Goal: Navigation & Orientation: Find specific page/section

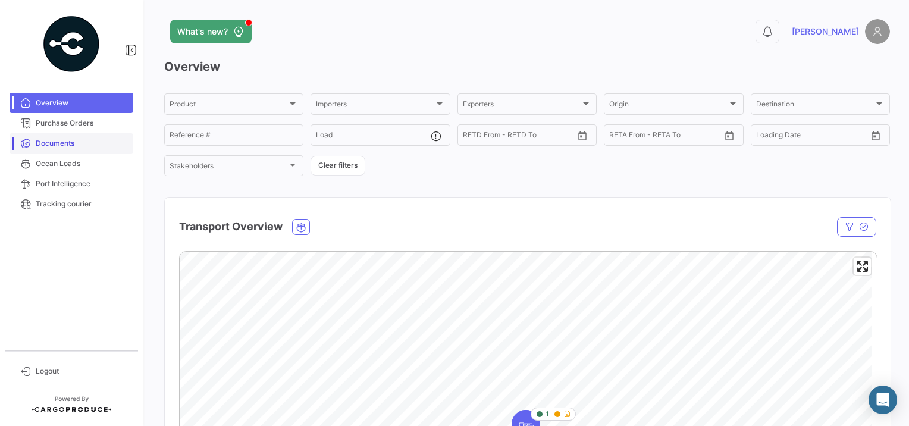
click at [43, 144] on span "Documents" at bounding box center [82, 143] width 93 height 11
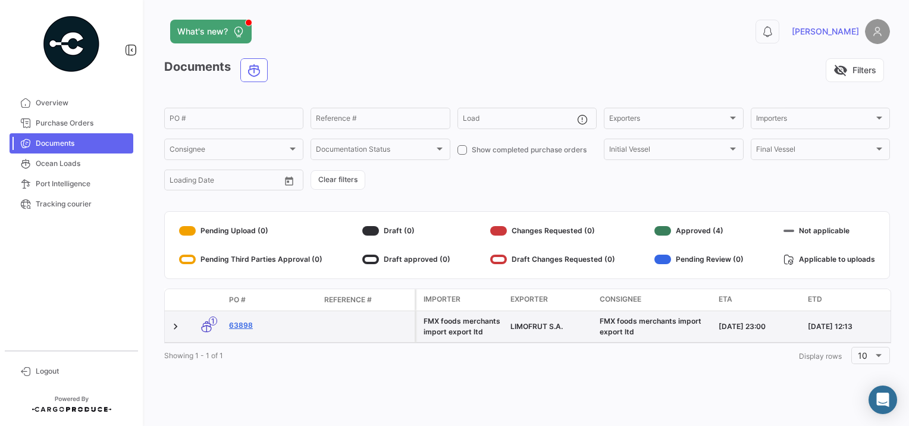
click at [243, 328] on link "63898" at bounding box center [272, 325] width 86 height 11
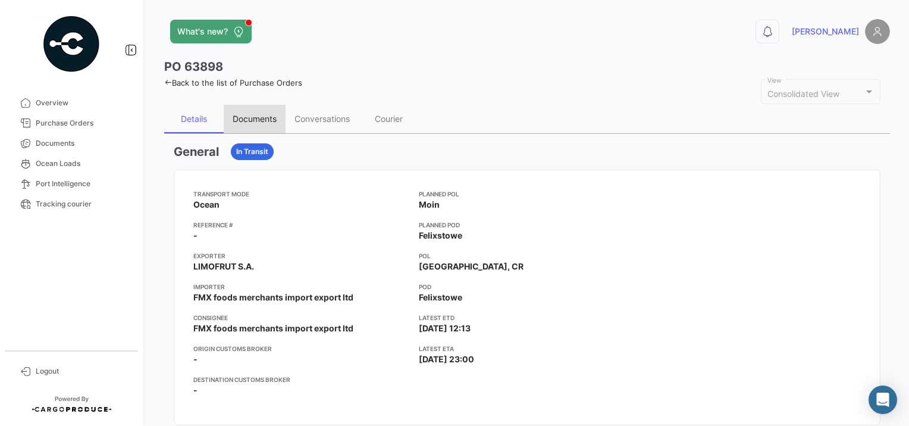
click at [267, 121] on div "Documents" at bounding box center [255, 119] width 44 height 10
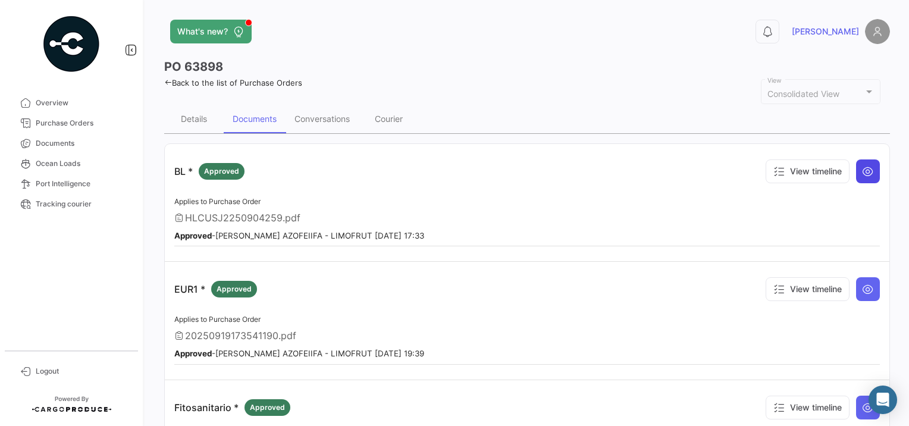
click at [861, 163] on button at bounding box center [868, 171] width 24 height 24
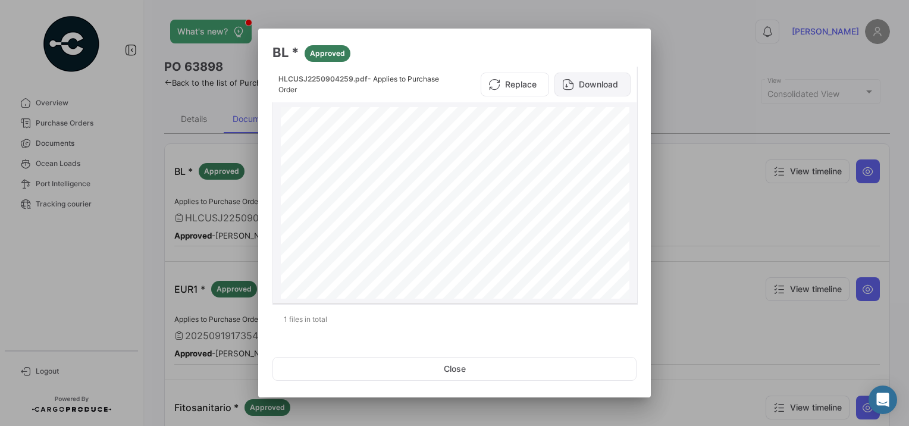
click at [603, 83] on button "Download" at bounding box center [593, 85] width 76 height 24
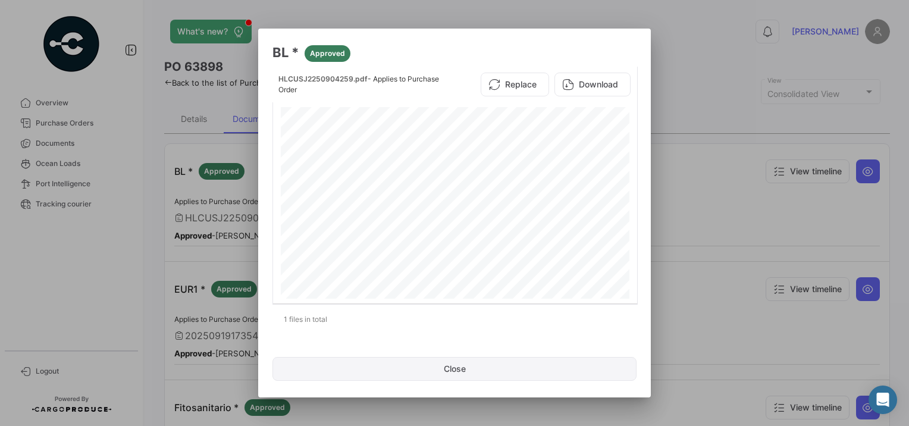
click at [494, 374] on button "Close" at bounding box center [455, 369] width 364 height 24
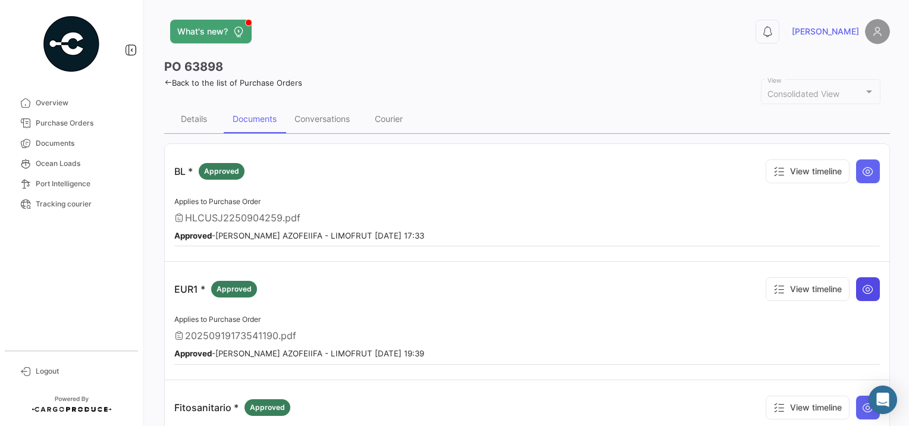
click at [862, 287] on icon at bounding box center [868, 289] width 12 height 12
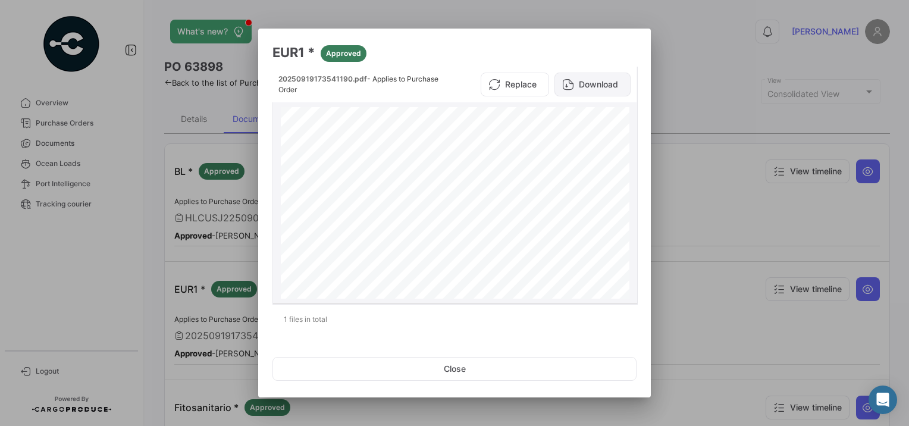
click at [585, 83] on button "Download" at bounding box center [593, 85] width 76 height 24
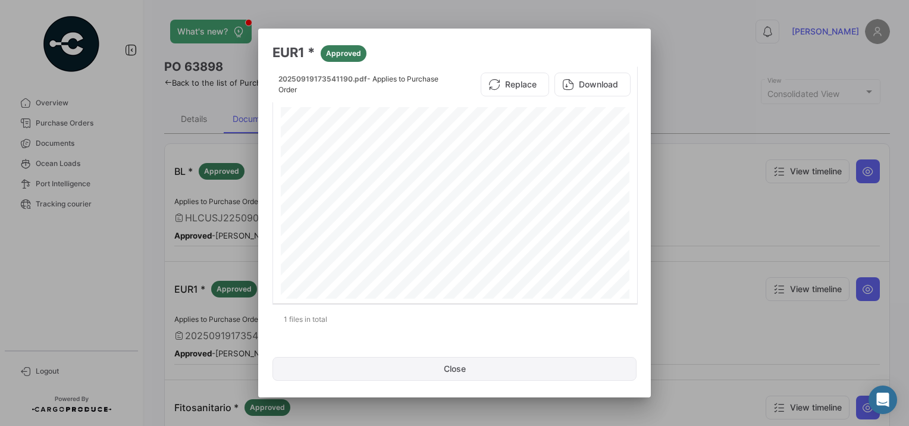
click at [521, 368] on button "Close" at bounding box center [455, 369] width 364 height 24
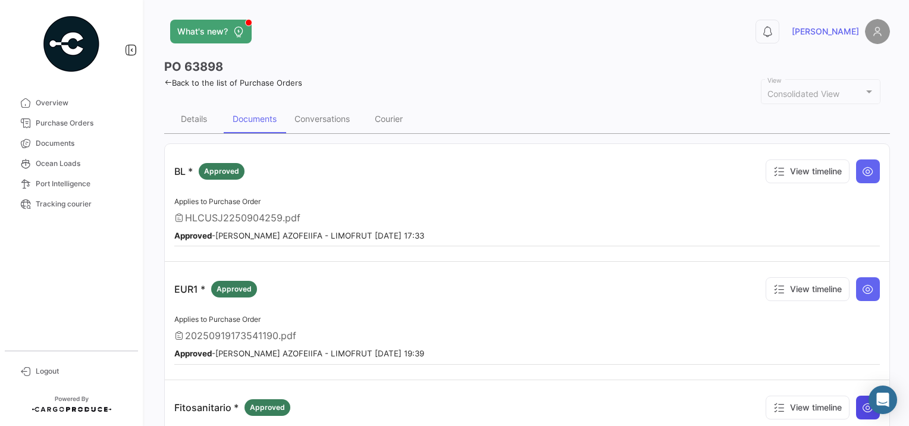
click at [862, 403] on icon at bounding box center [868, 408] width 12 height 12
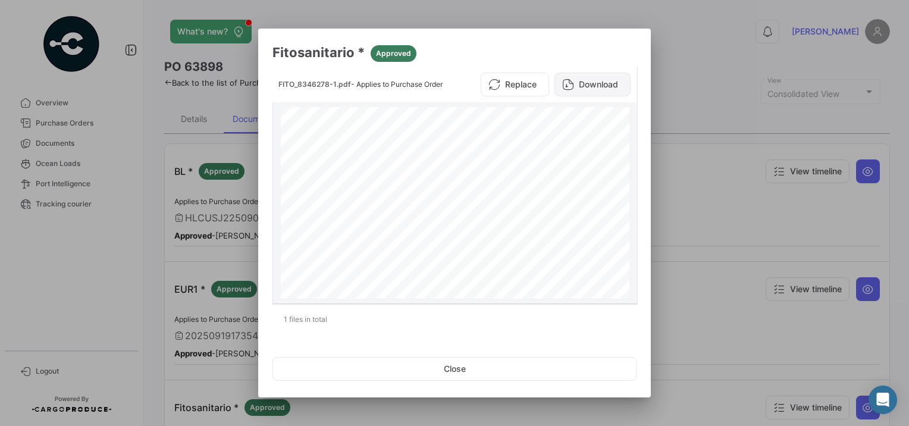
click at [590, 89] on button "Download" at bounding box center [593, 85] width 76 height 24
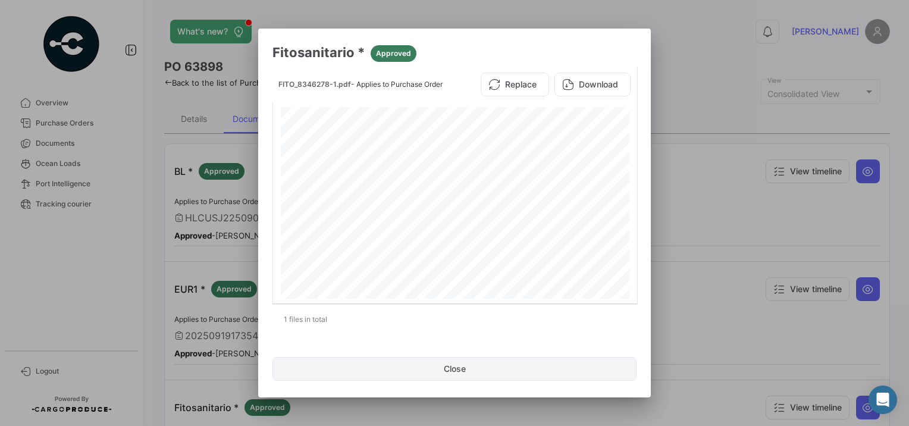
click at [440, 371] on button "Close" at bounding box center [455, 369] width 364 height 24
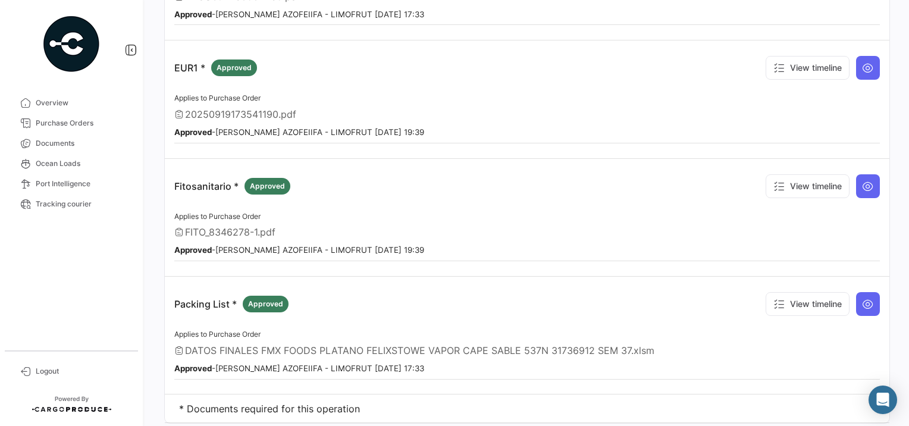
scroll to position [248, 0]
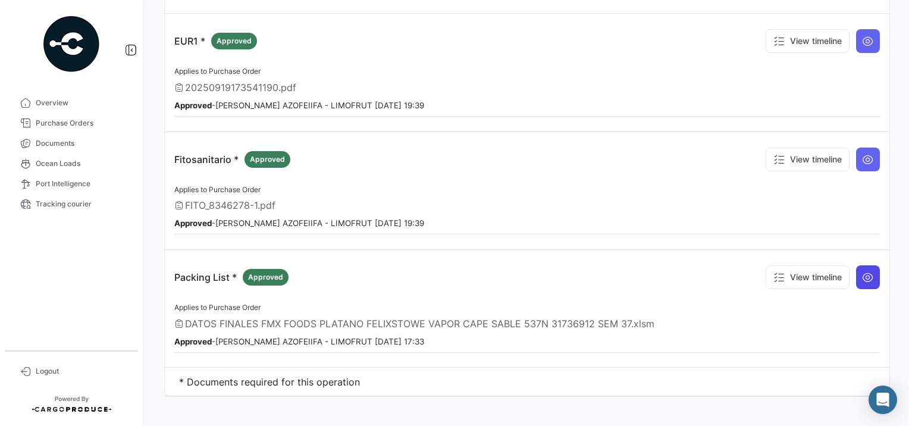
click at [864, 271] on icon at bounding box center [868, 277] width 12 height 12
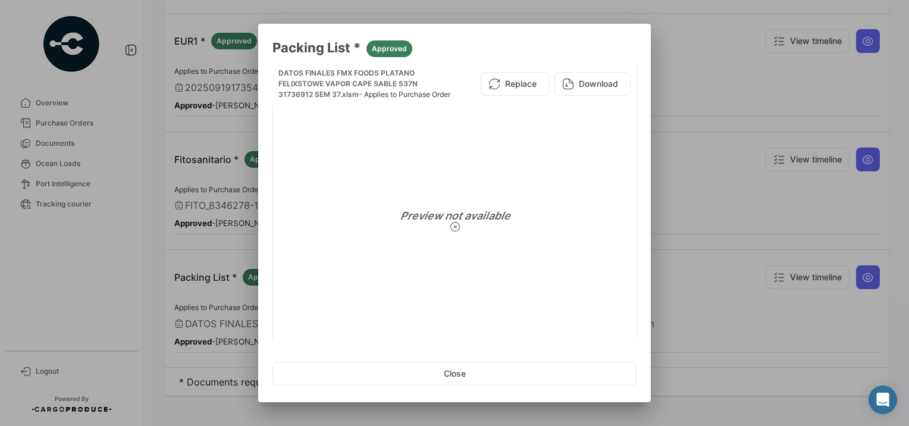
click at [724, 53] on div at bounding box center [454, 213] width 909 height 426
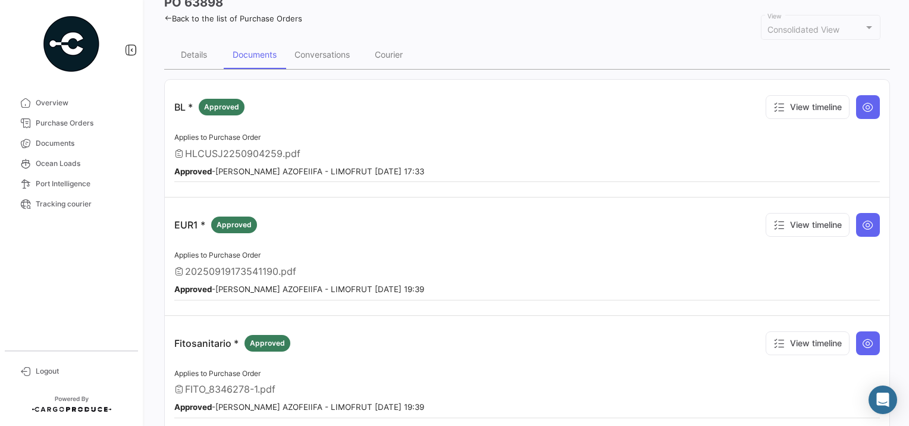
scroll to position [0, 0]
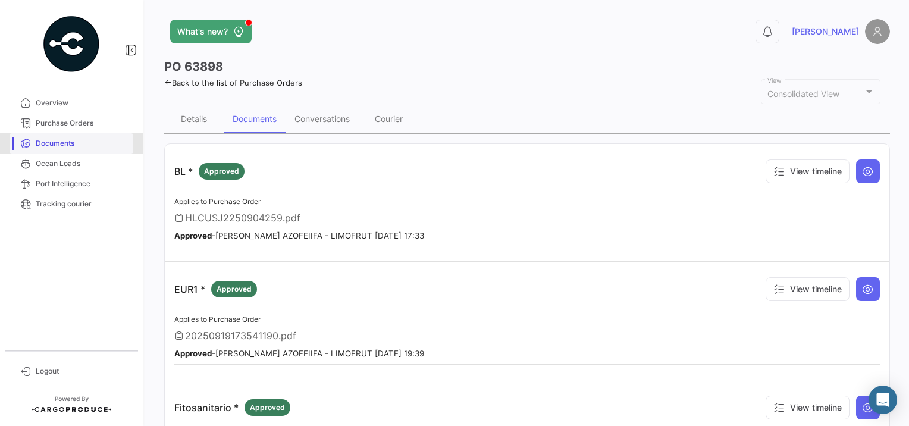
click at [54, 137] on link "Documents" at bounding box center [72, 143] width 124 height 20
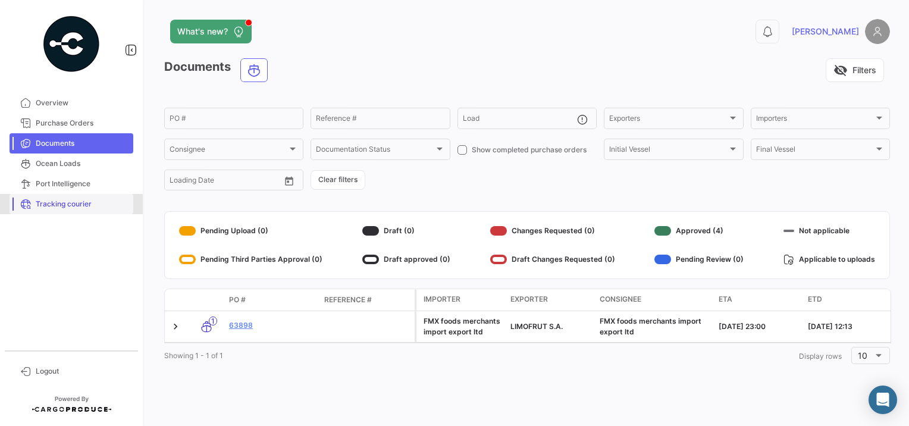
click at [61, 206] on span "Tracking courier" at bounding box center [82, 204] width 93 height 11
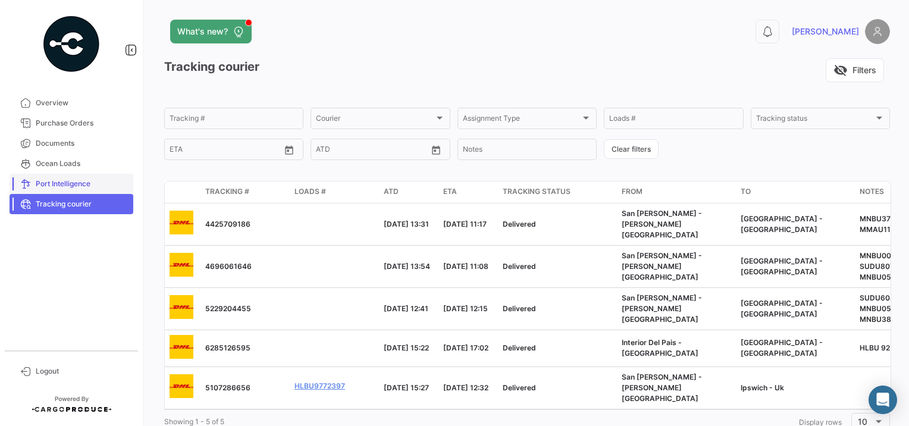
click at [84, 179] on span "Port Intelligence" at bounding box center [82, 184] width 93 height 11
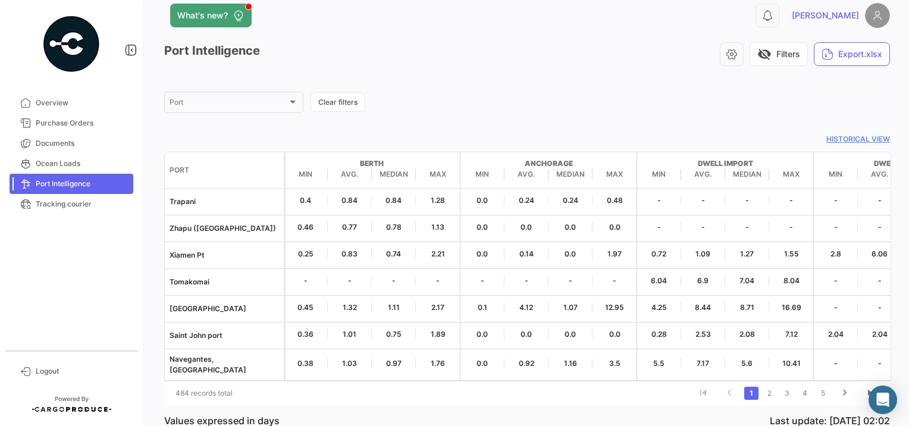
scroll to position [55, 0]
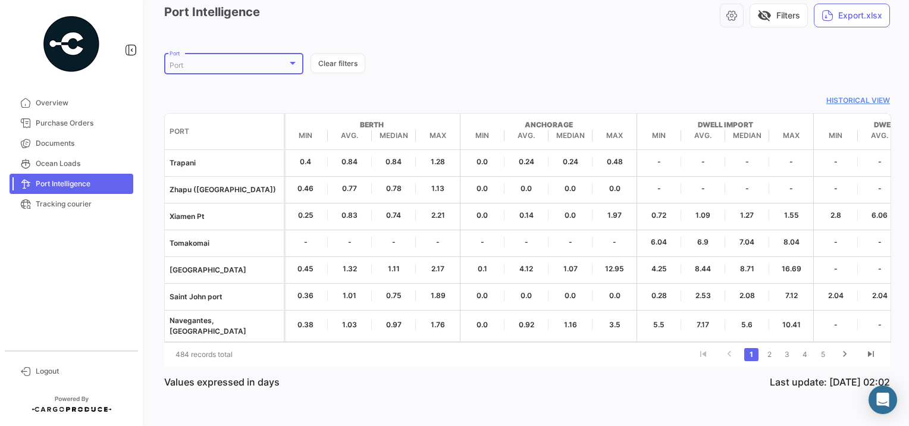
click at [295, 62] on div at bounding box center [292, 63] width 11 height 10
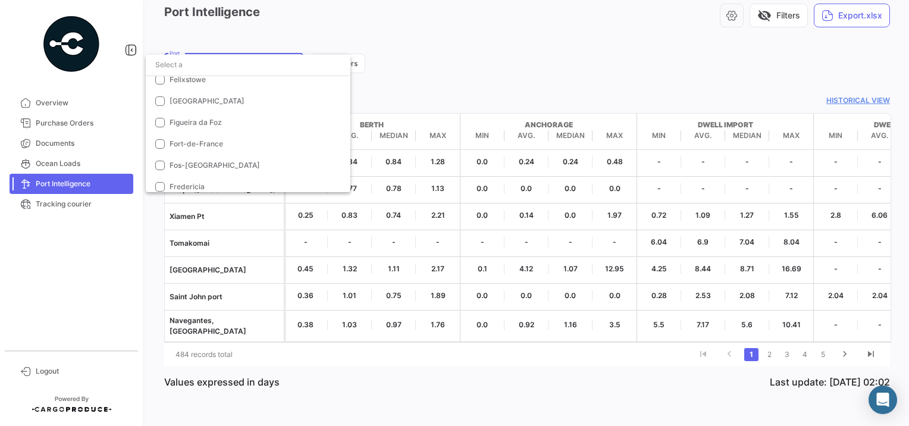
scroll to position [2757, 0]
click at [219, 96] on mat-option "Felixstowe" at bounding box center [248, 103] width 205 height 21
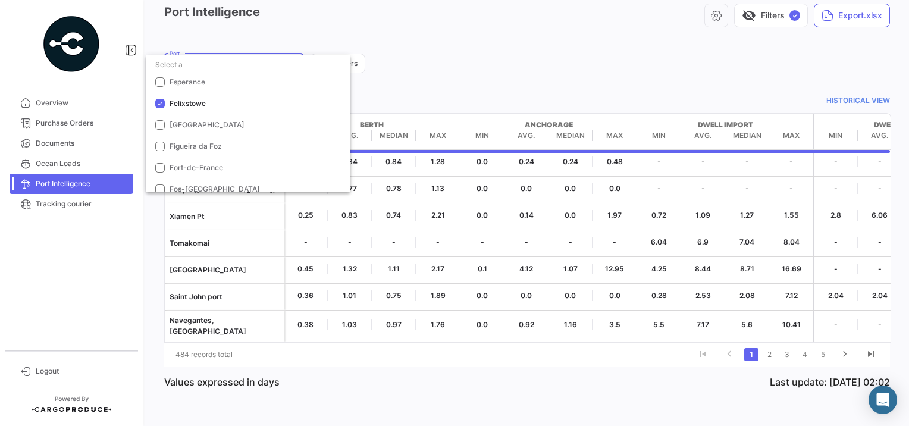
scroll to position [0, 0]
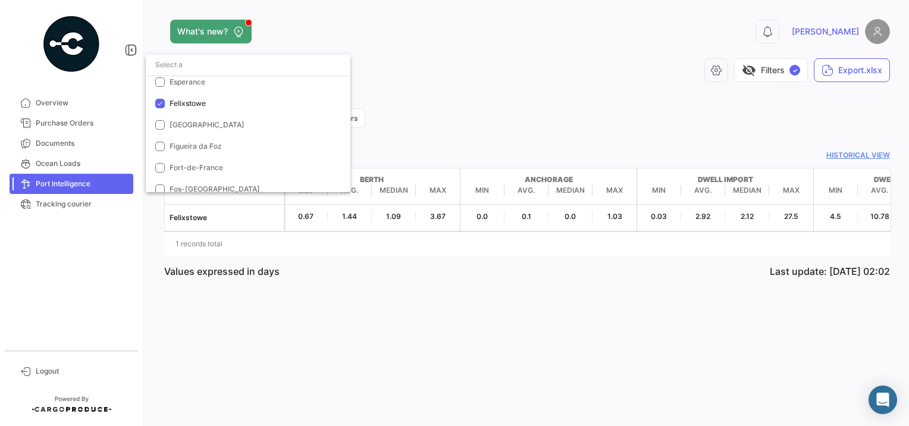
click at [455, 55] on div at bounding box center [454, 213] width 909 height 426
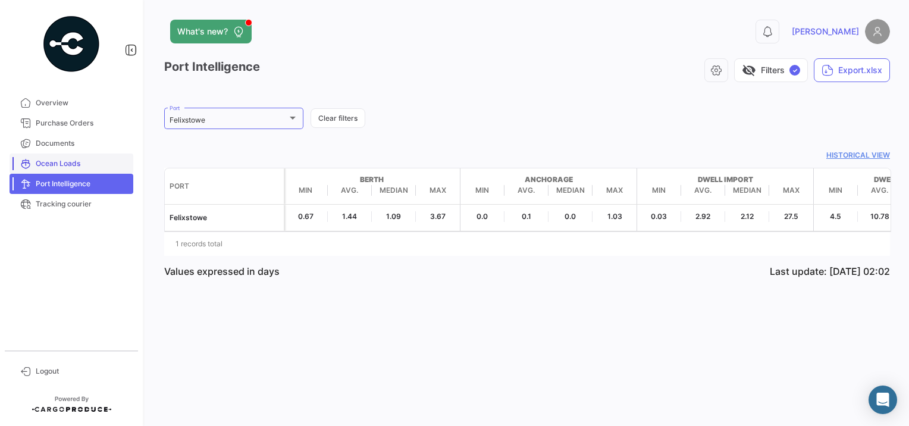
click at [90, 160] on span "Ocean Loads" at bounding box center [82, 163] width 93 height 11
